Goal: Communication & Community: Answer question/provide support

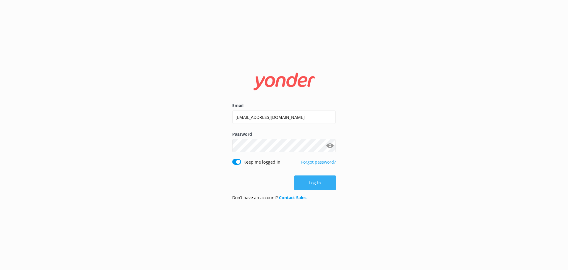
click at [309, 188] on button "Log in" at bounding box center [315, 182] width 41 height 15
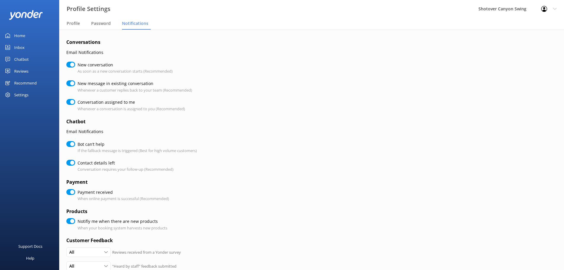
click at [38, 45] on link "Inbox" at bounding box center [29, 47] width 59 height 12
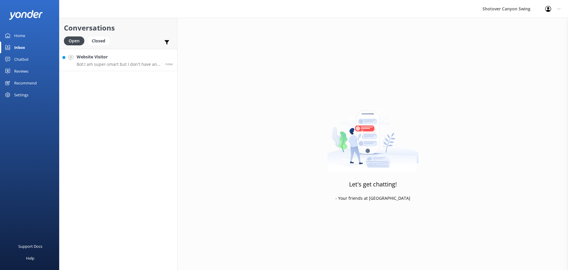
click at [106, 65] on p "Bot: I am super-smart but I don't have an answer for that in my knowledge base,…" at bounding box center [119, 64] width 84 height 5
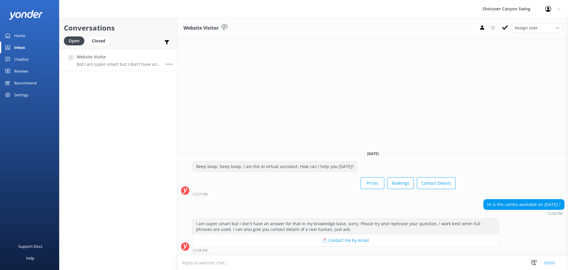
click at [217, 261] on textarea at bounding box center [373, 262] width 391 height 15
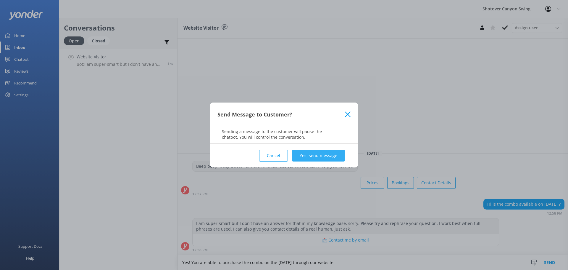
type textarea "Yes! You are able to purchase the combo on the [DATE] through our website"
click at [318, 154] on button "Yes, send message" at bounding box center [318, 155] width 52 height 12
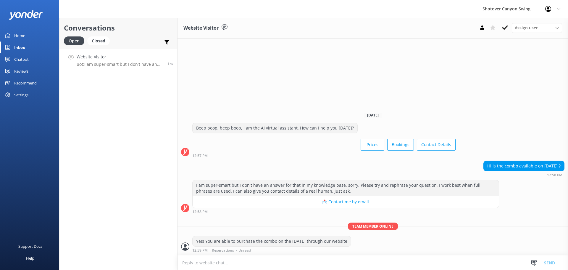
click at [357, 261] on textarea at bounding box center [373, 262] width 391 height 15
type textarea "the avalible departures are 9:30am, 10:30am, 12:00pm and 1:00pm"
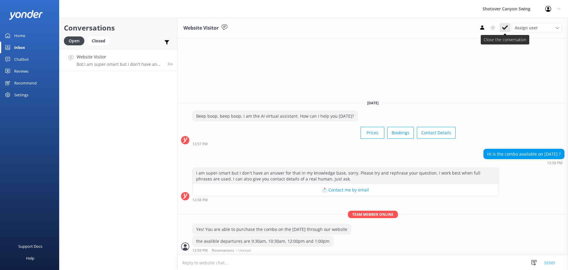
click at [503, 28] on use at bounding box center [505, 27] width 6 height 5
